Goal: Use online tool/utility: Utilize a website feature to perform a specific function

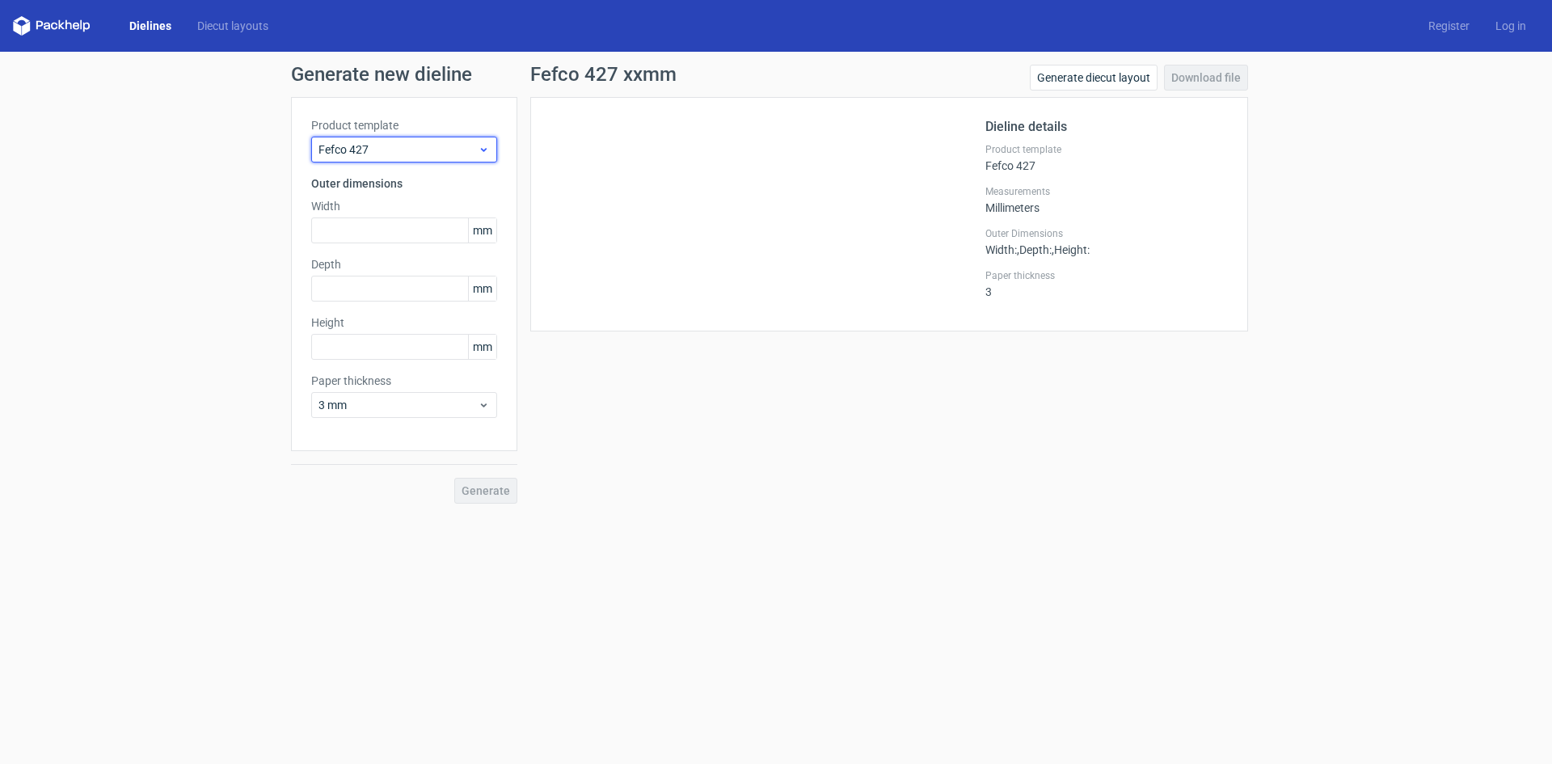
click at [391, 154] on span "Fefco 427" at bounding box center [398, 149] width 159 height 16
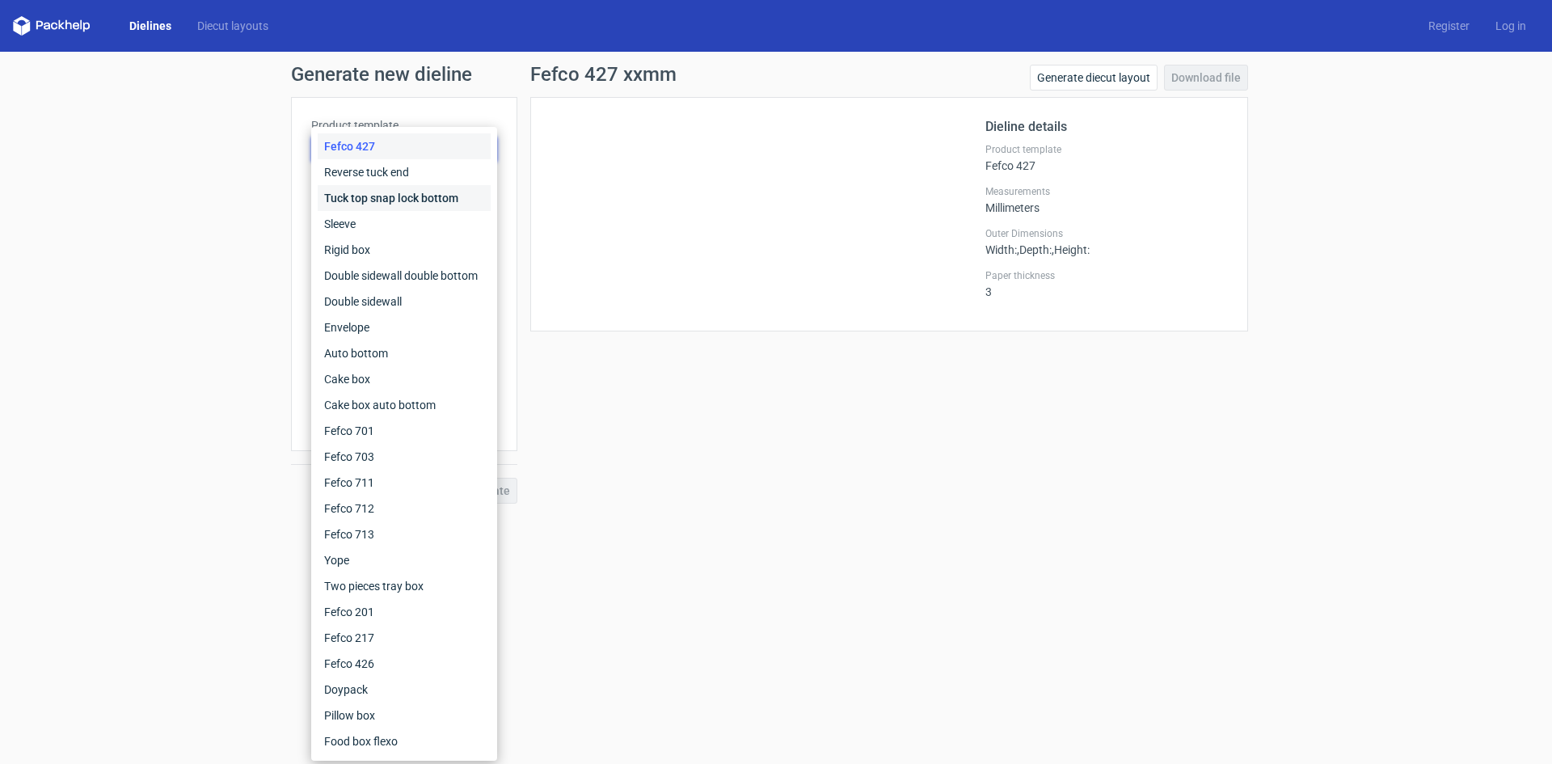
click at [405, 203] on div "Tuck top snap lock bottom" at bounding box center [404, 198] width 173 height 26
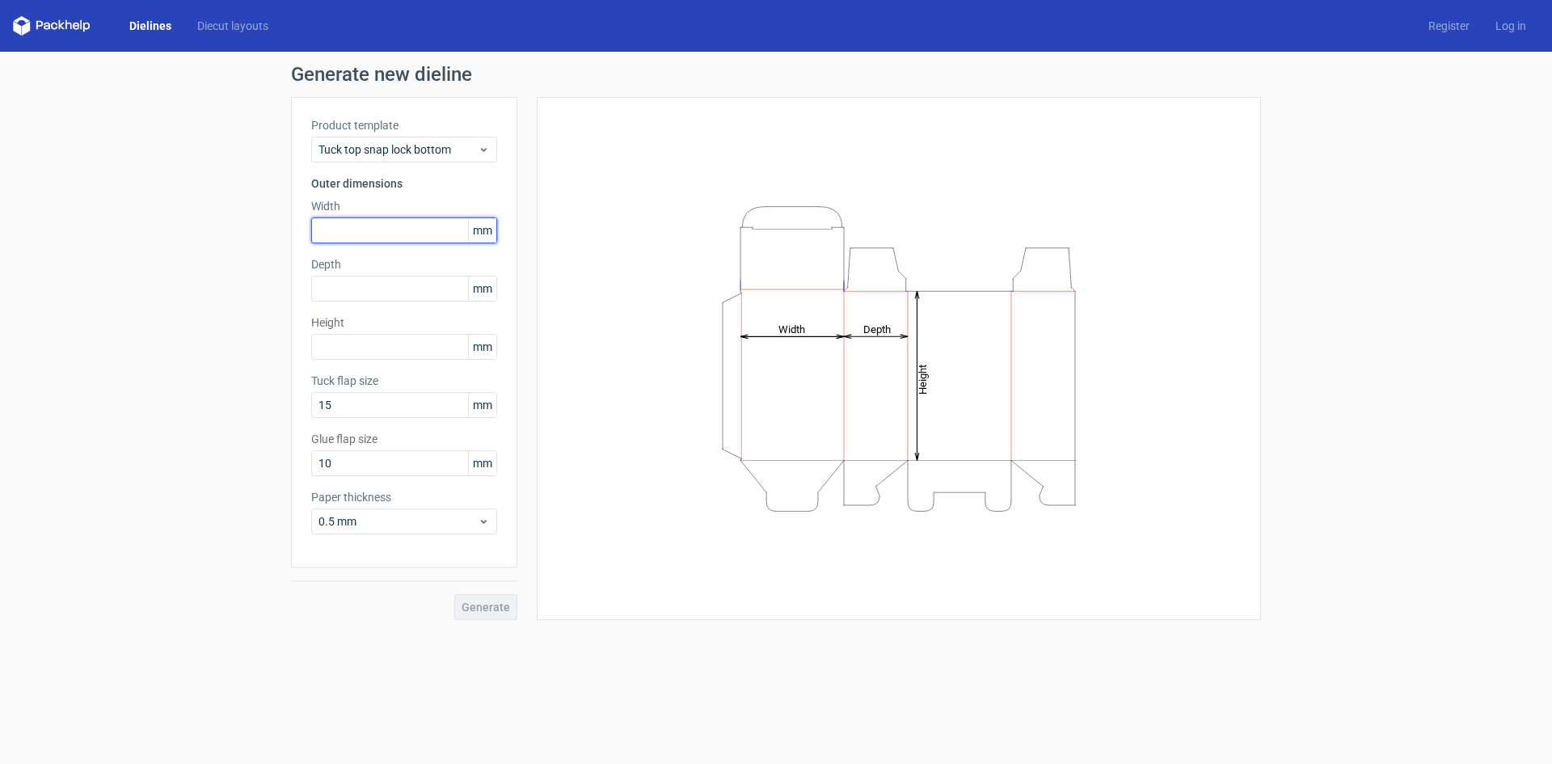
click at [363, 230] on input "text" at bounding box center [404, 230] width 186 height 26
type input "110"
click at [347, 286] on input "text" at bounding box center [404, 289] width 186 height 26
type input "40"
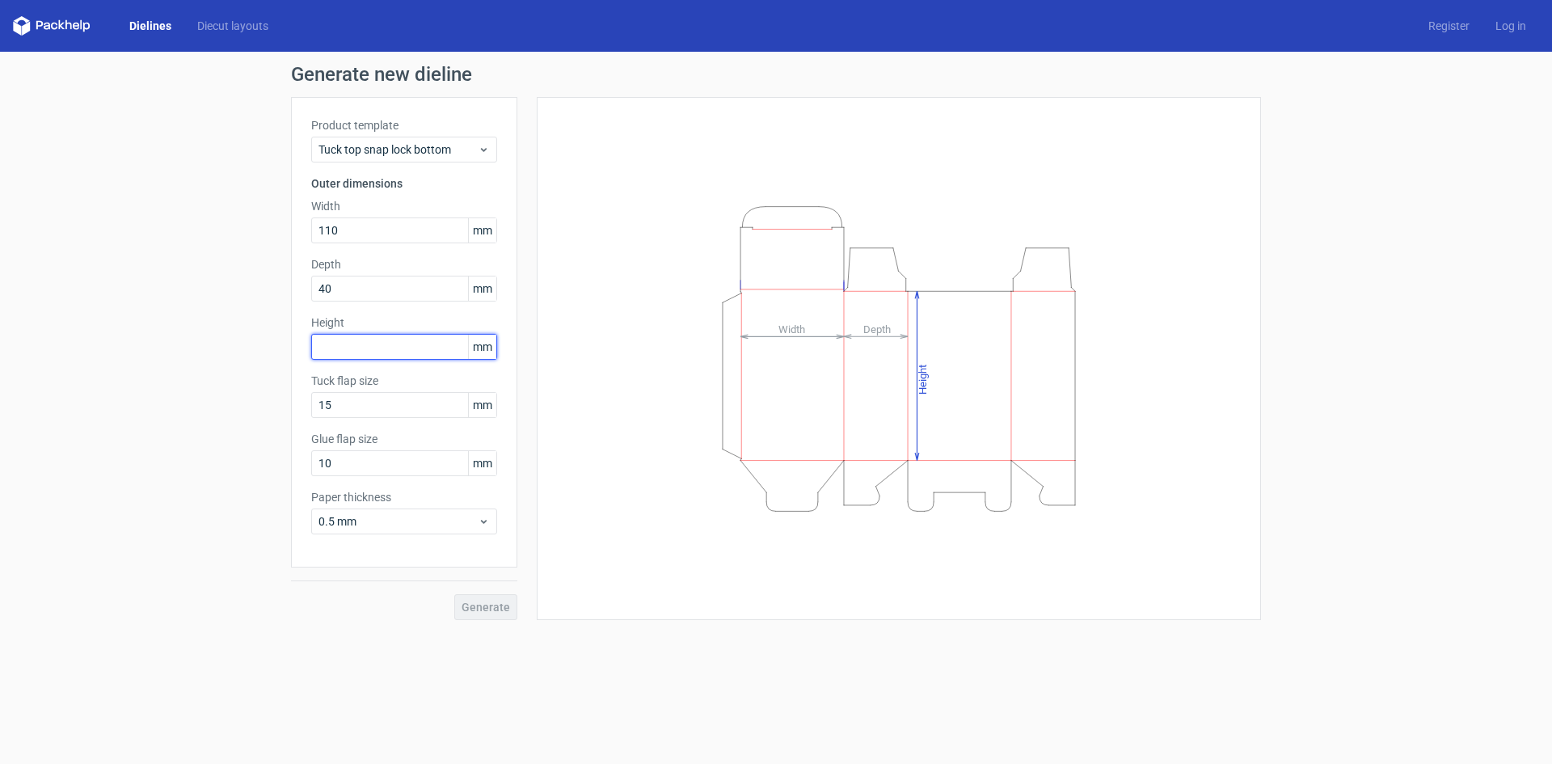
click at [339, 341] on input "text" at bounding box center [404, 347] width 186 height 26
type input "100"
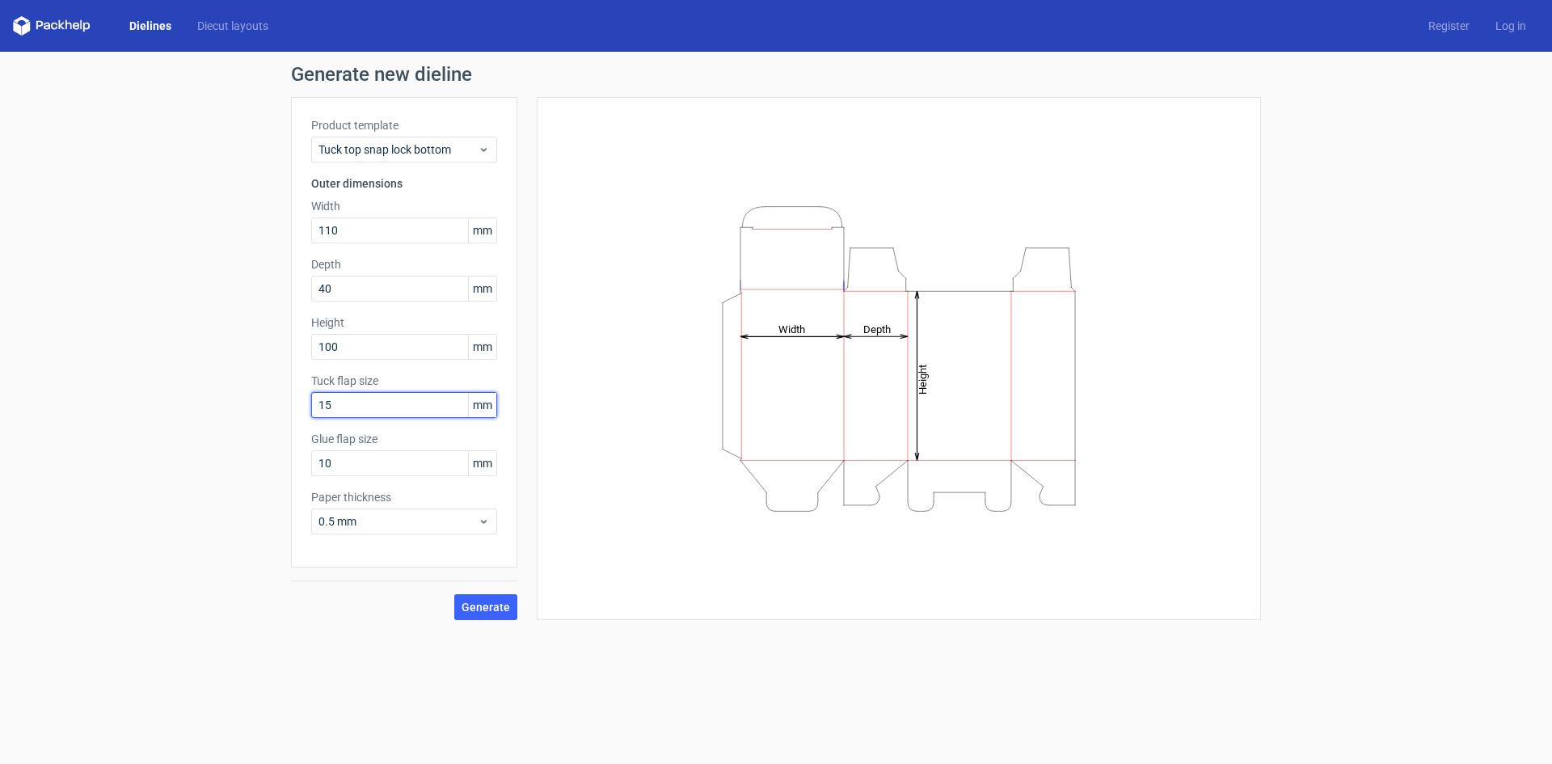
drag, startPoint x: 371, startPoint y: 402, endPoint x: 204, endPoint y: 392, distance: 167.6
click at [204, 392] on div "Generate new dieline Product template Tuck top snap lock bottom Outer dimension…" at bounding box center [776, 342] width 1552 height 581
click at [482, 610] on span "Generate" at bounding box center [486, 606] width 49 height 11
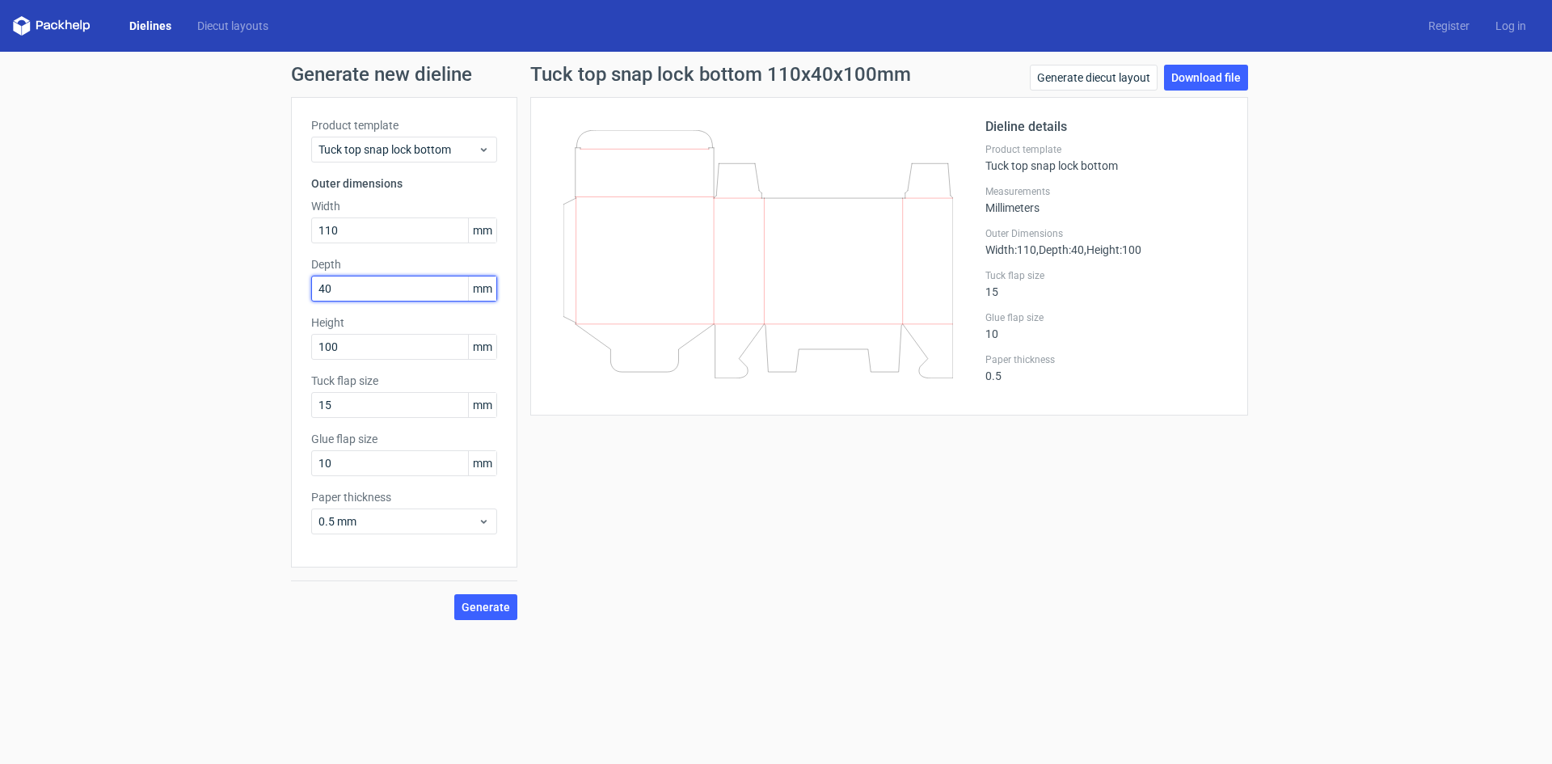
drag, startPoint x: 334, startPoint y: 294, endPoint x: 324, endPoint y: 286, distance: 12.6
click at [324, 286] on input "40" at bounding box center [404, 289] width 186 height 26
type input "45"
click at [454, 594] on button "Generate" at bounding box center [485, 607] width 63 height 26
click at [479, 605] on span "Generate" at bounding box center [486, 606] width 49 height 11
